Goal: Use online tool/utility: Use online tool/utility

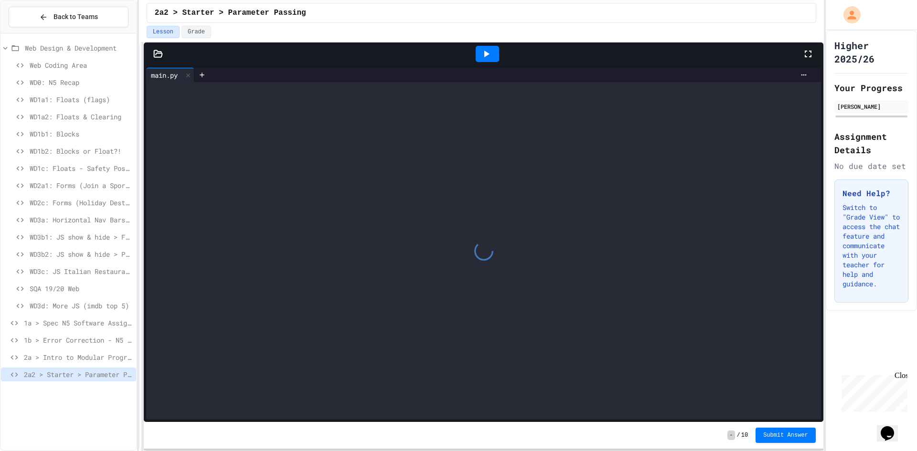
drag, startPoint x: 904, startPoint y: 375, endPoint x: 1741, endPoint y: 745, distance: 915.5
click at [904, 375] on div "Close" at bounding box center [900, 378] width 12 height 12
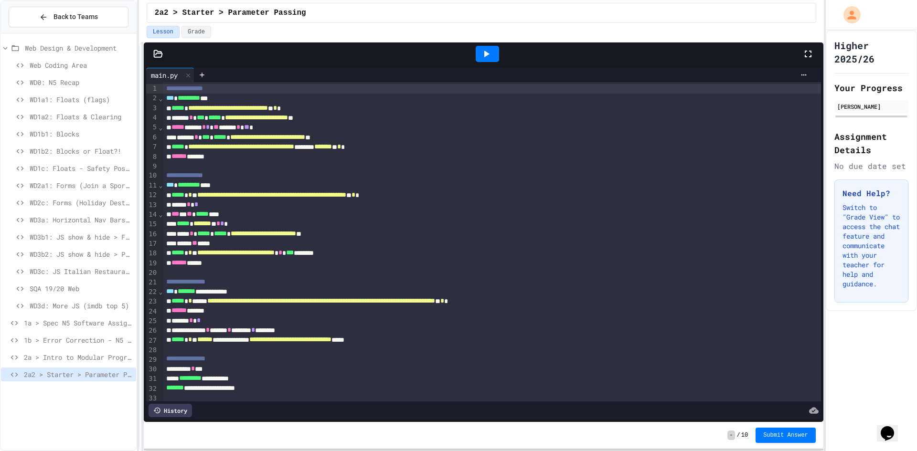
click at [497, 57] on div at bounding box center [487, 54] width 23 height 16
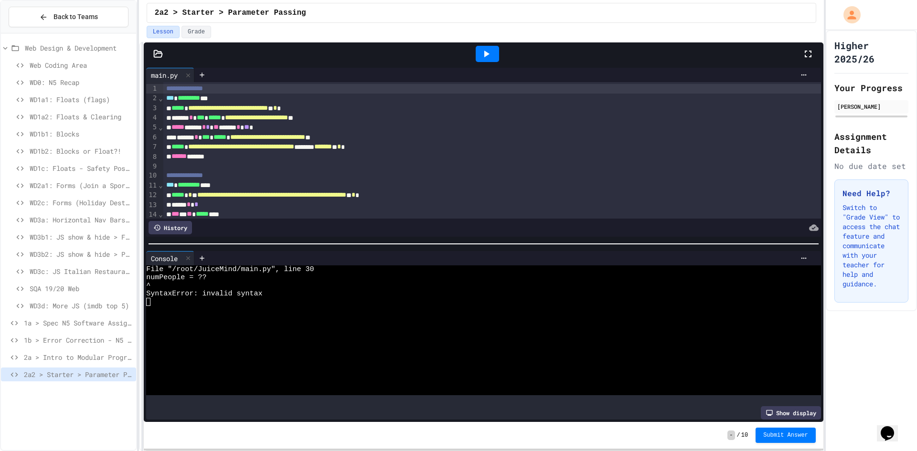
drag, startPoint x: 161, startPoint y: 55, endPoint x: 179, endPoint y: 64, distance: 19.9
click at [162, 55] on icon at bounding box center [158, 54] width 10 height 10
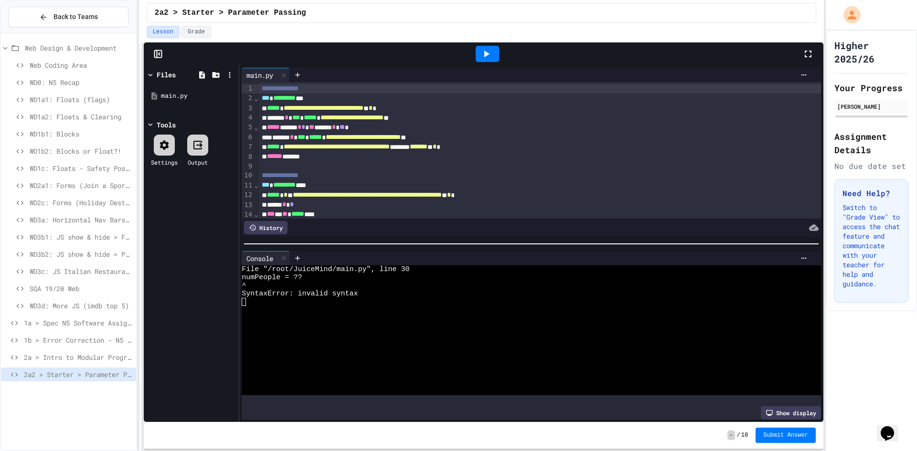
click at [161, 57] on rect at bounding box center [158, 54] width 7 height 7
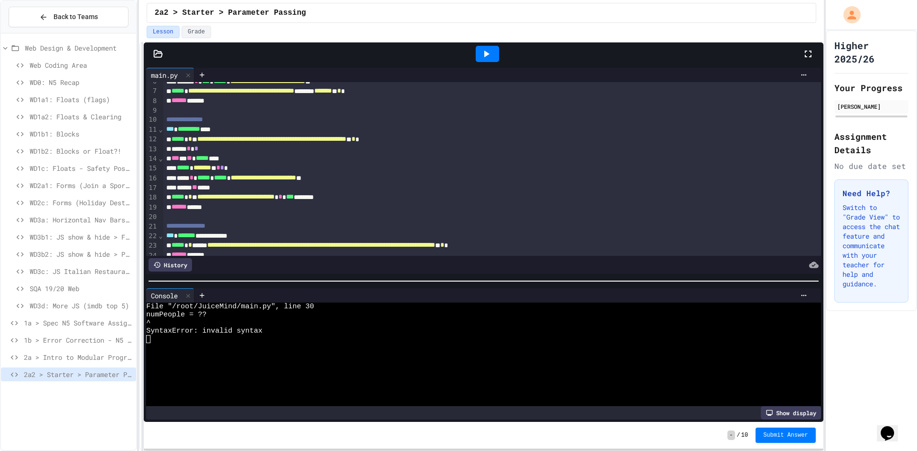
scroll to position [56, 0]
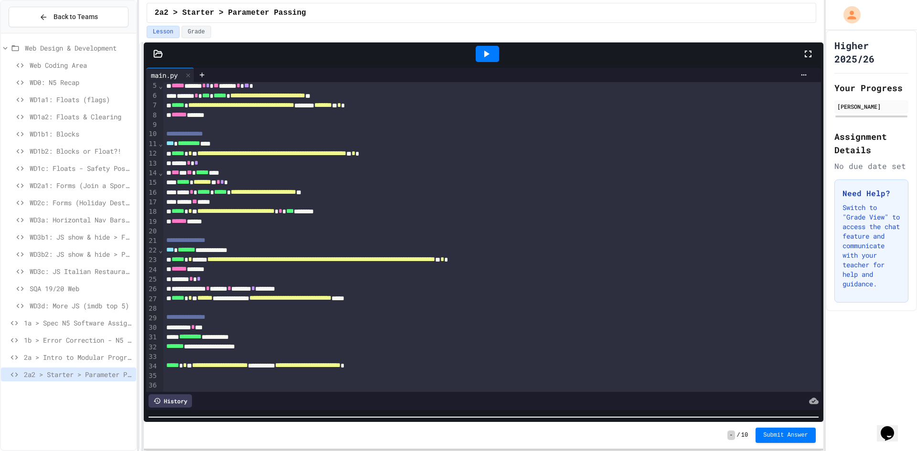
click at [291, 414] on div at bounding box center [483, 418] width 679 height 10
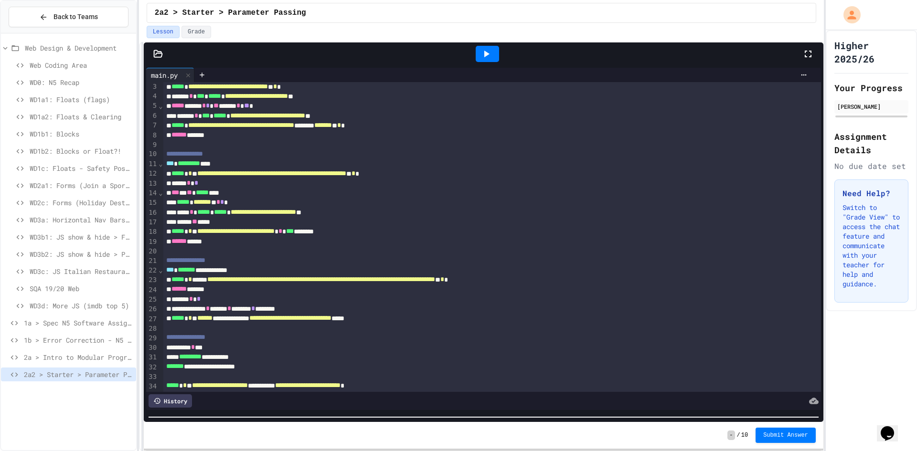
scroll to position [0, 0]
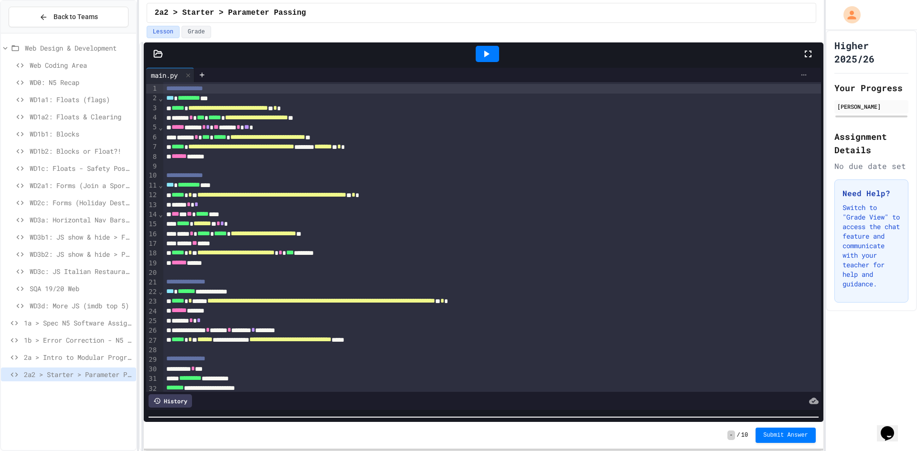
click at [800, 78] on icon at bounding box center [804, 75] width 8 height 8
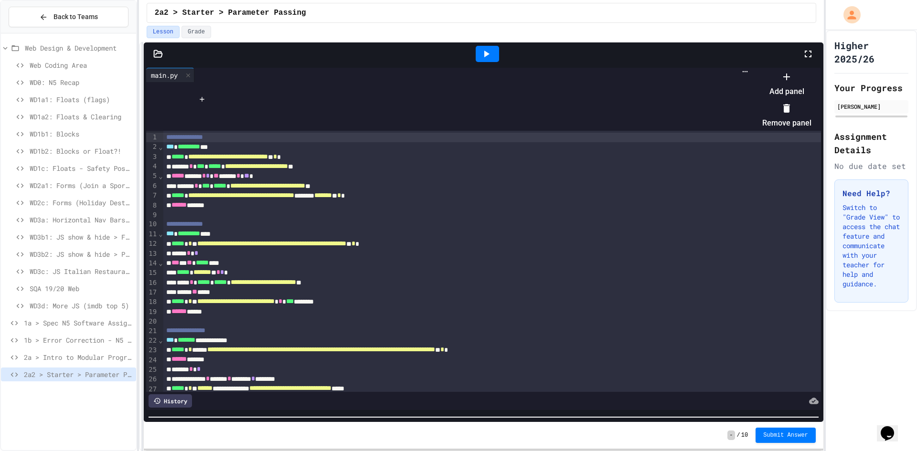
click at [811, 91] on li "Add panel" at bounding box center [786, 84] width 49 height 31
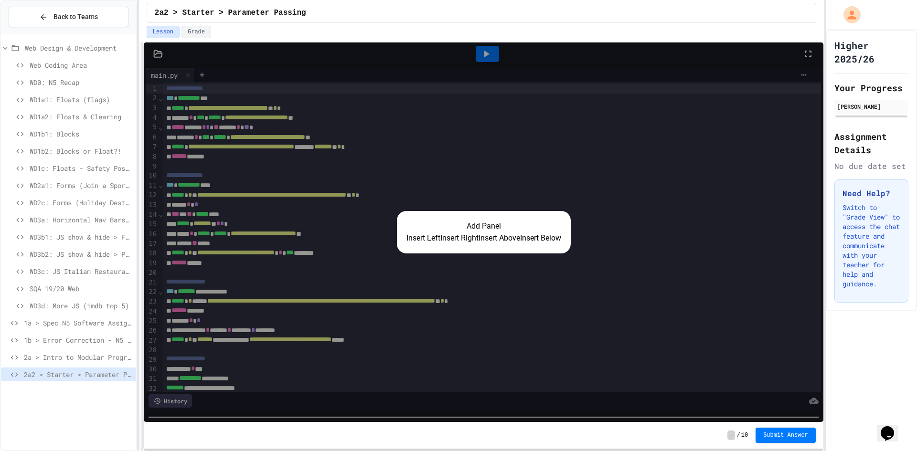
click at [448, 240] on button "Insert Right" at bounding box center [459, 238] width 38 height 11
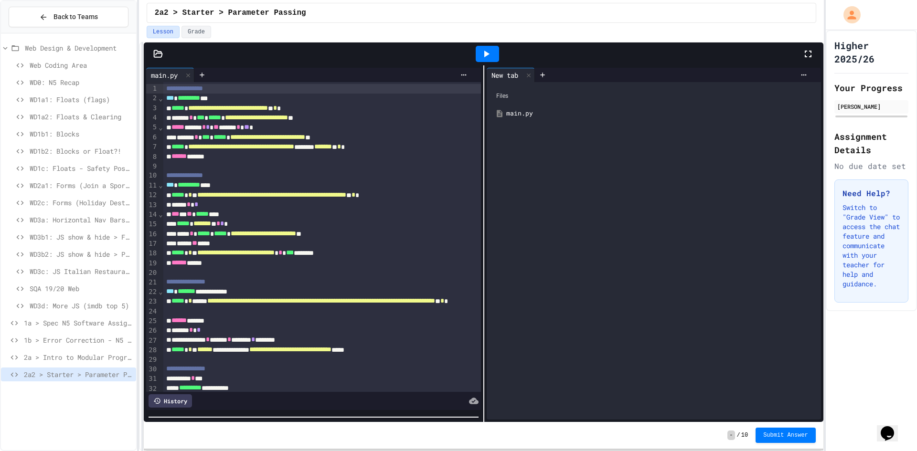
scroll to position [32, 0]
drag, startPoint x: 493, startPoint y: 51, endPoint x: 486, endPoint y: 43, distance: 10.5
click at [491, 43] on div at bounding box center [487, 54] width 33 height 26
click at [488, 52] on icon at bounding box center [485, 53] width 11 height 11
click at [375, 413] on div at bounding box center [313, 418] width 339 height 10
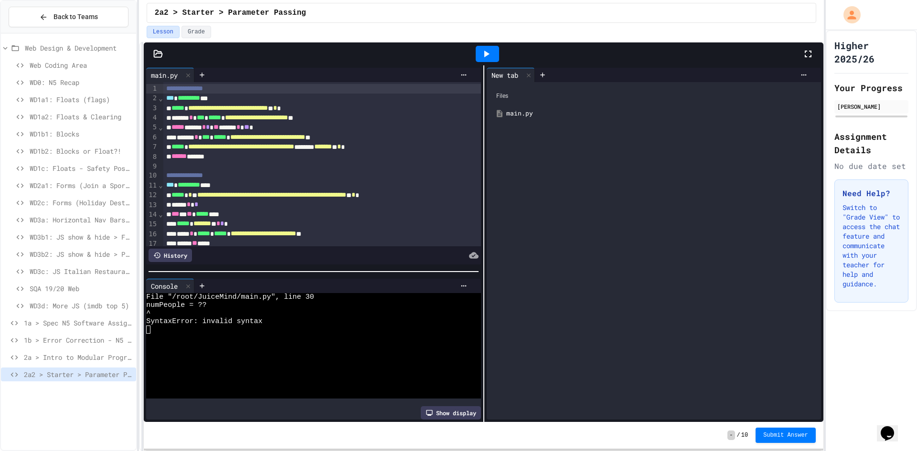
scroll to position [0, 0]
click at [351, 262] on div "**********" at bounding box center [313, 243] width 339 height 357
click at [461, 286] on icon at bounding box center [463, 286] width 5 height 1
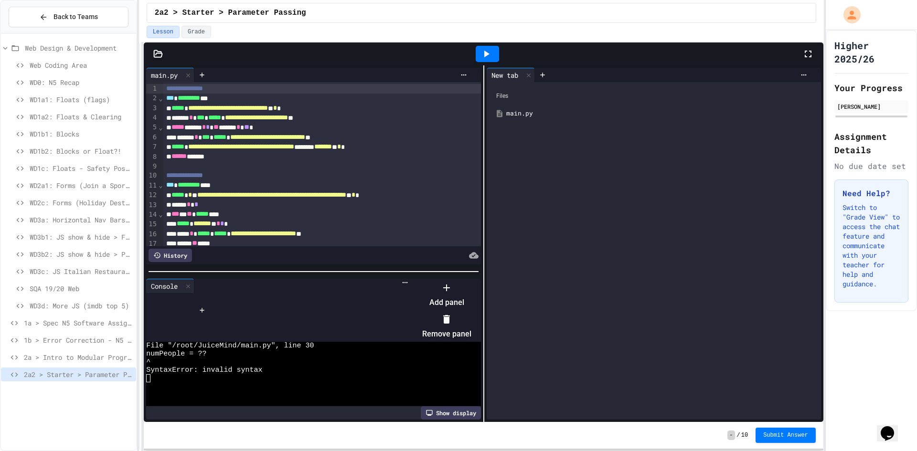
click at [450, 315] on icon at bounding box center [446, 319] width 7 height 9
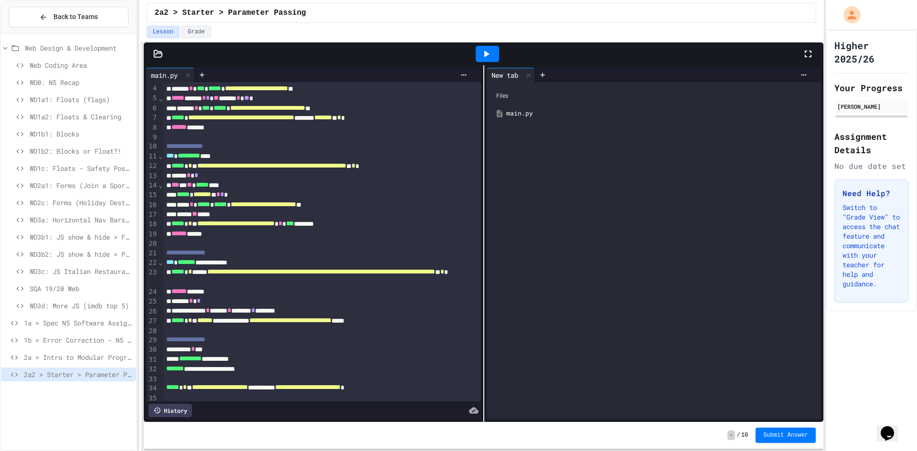
scroll to position [56, 0]
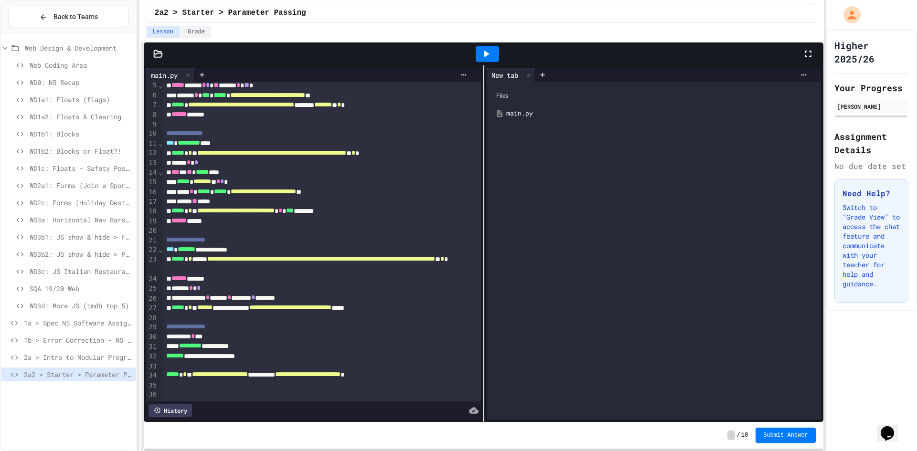
click at [524, 114] on div "main.py" at bounding box center [660, 114] width 309 height 10
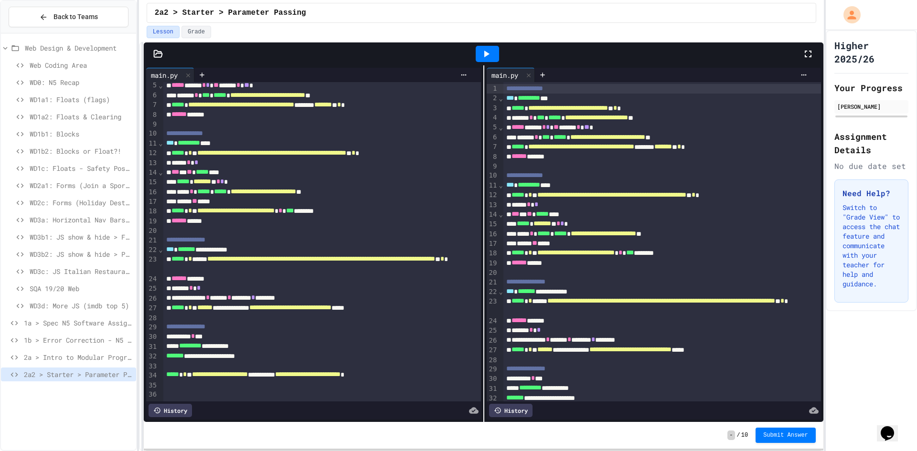
click at [519, 407] on div "History" at bounding box center [510, 410] width 43 height 13
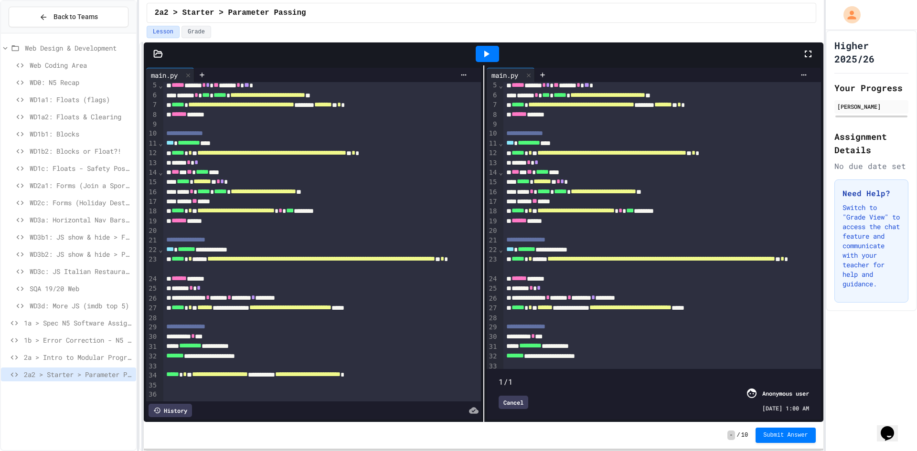
scroll to position [103, 0]
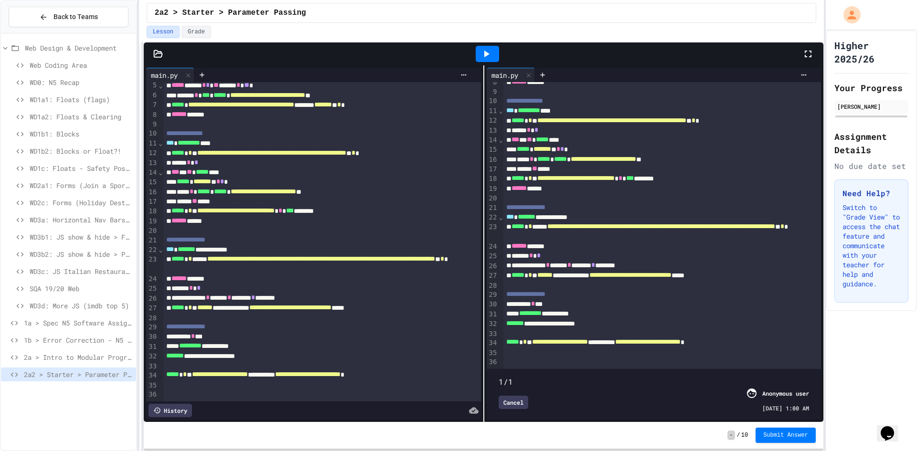
click at [485, 56] on icon at bounding box center [486, 54] width 5 height 7
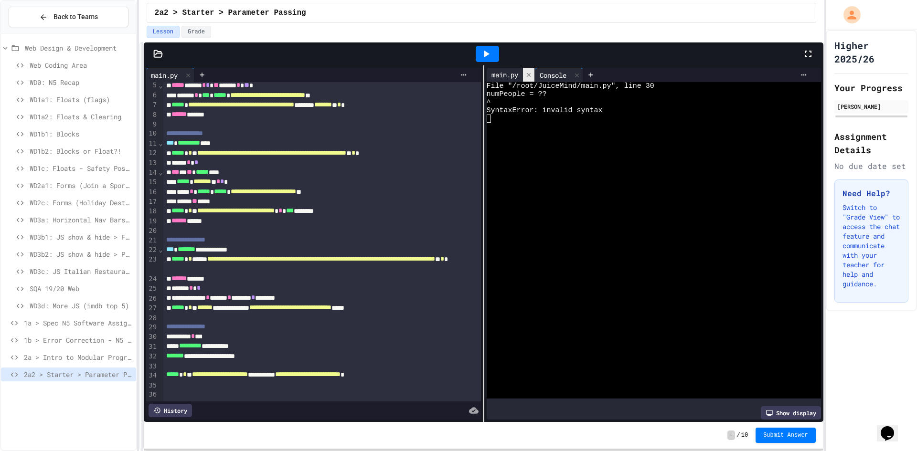
click at [523, 72] on div at bounding box center [528, 75] width 11 height 14
click at [215, 332] on div "********* * **" at bounding box center [313, 337] width 301 height 10
click at [170, 341] on div "**********" at bounding box center [313, 346] width 301 height 10
click at [276, 332] on div "********* * ********* * *" at bounding box center [313, 337] width 301 height 10
click at [476, 61] on div at bounding box center [487, 54] width 33 height 26
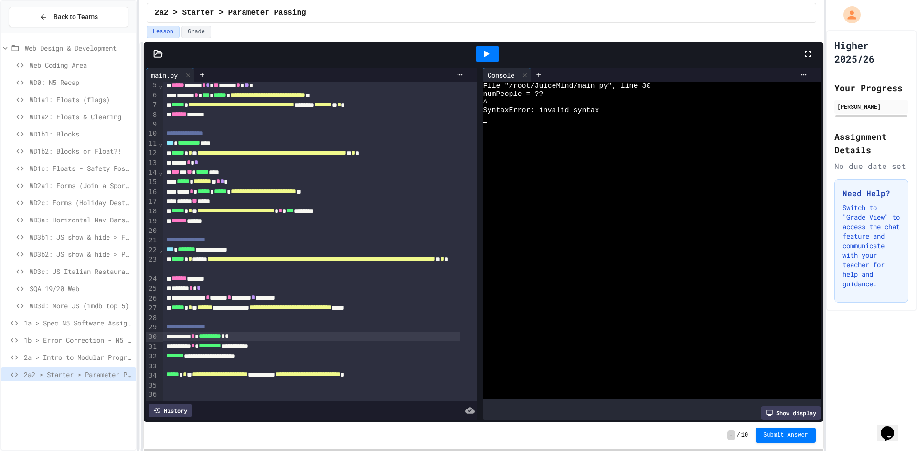
click at [497, 50] on div at bounding box center [487, 54] width 23 height 16
drag, startPoint x: 578, startPoint y: 107, endPoint x: 587, endPoint y: 103, distance: 10.5
click at [586, 104] on div "WWWWWWWWWWWWWWWWWWWWWWWWWWWWWWWW Welcome to the Risky Restuarant! Enter number …" at bounding box center [646, 240] width 327 height 317
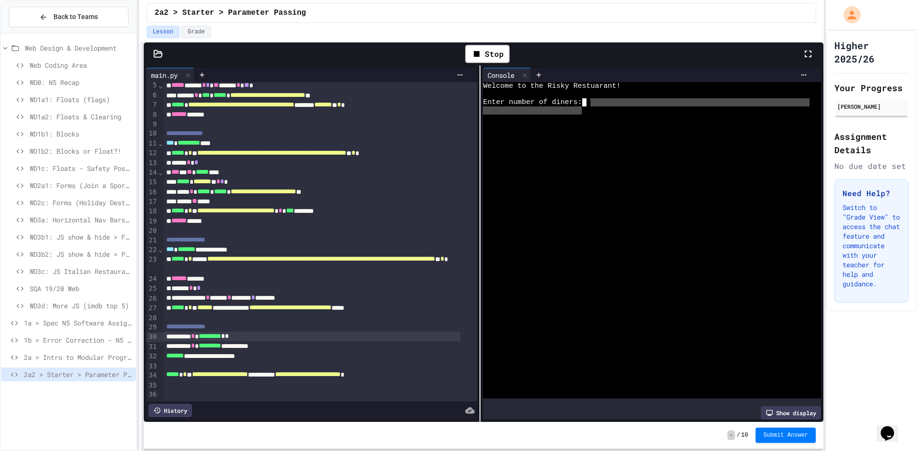
click at [587, 103] on div "Enter number of diners:" at bounding box center [646, 102] width 327 height 8
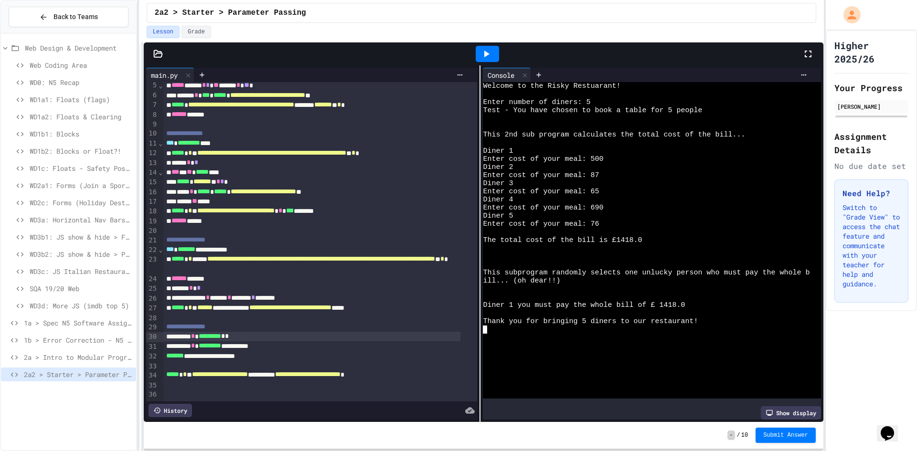
scroll to position [56, 0]
click at [210, 284] on div "****** * *" at bounding box center [312, 289] width 298 height 10
click at [230, 284] on div "****** * **" at bounding box center [312, 289] width 298 height 10
click at [255, 294] on span "*" at bounding box center [253, 297] width 4 height 7
drag, startPoint x: 241, startPoint y: 276, endPoint x: 262, endPoint y: 267, distance: 22.5
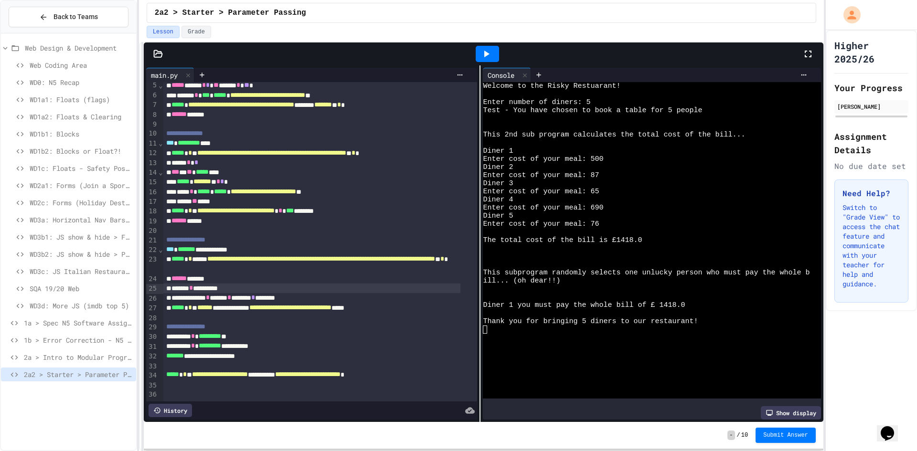
click at [243, 284] on div "****** * *********" at bounding box center [312, 289] width 298 height 10
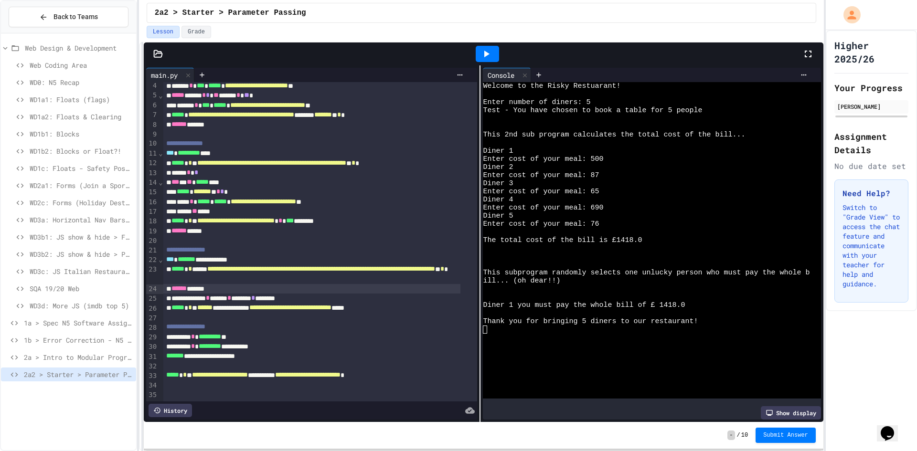
click at [482, 57] on icon at bounding box center [485, 53] width 11 height 11
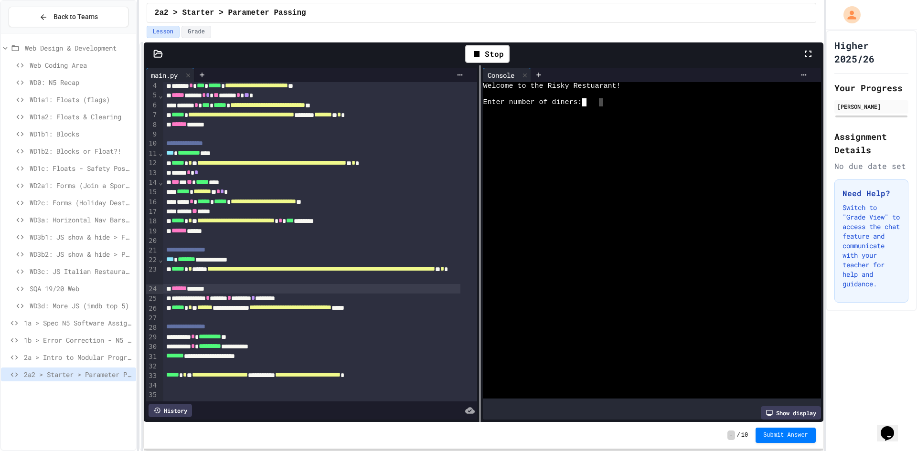
click at [598, 105] on div "Enter number of diners:" at bounding box center [646, 102] width 327 height 8
click at [589, 96] on div at bounding box center [646, 94] width 327 height 8
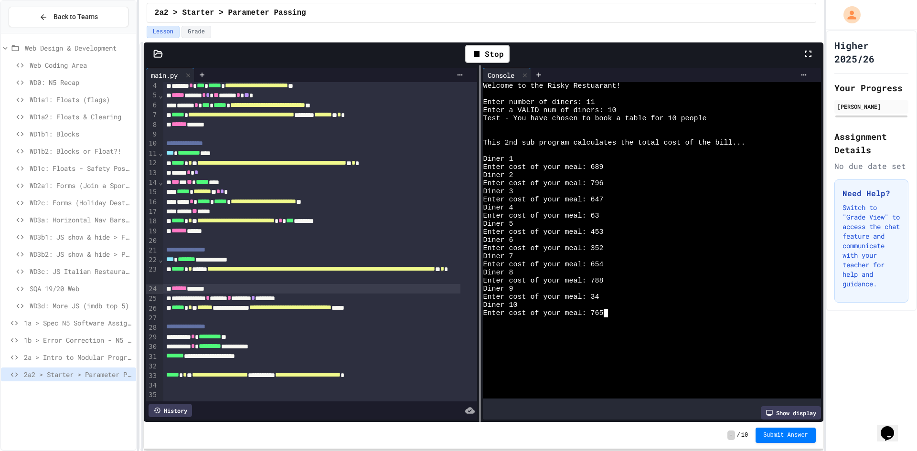
scroll to position [24, 0]
